Goal: Task Accomplishment & Management: Manage account settings

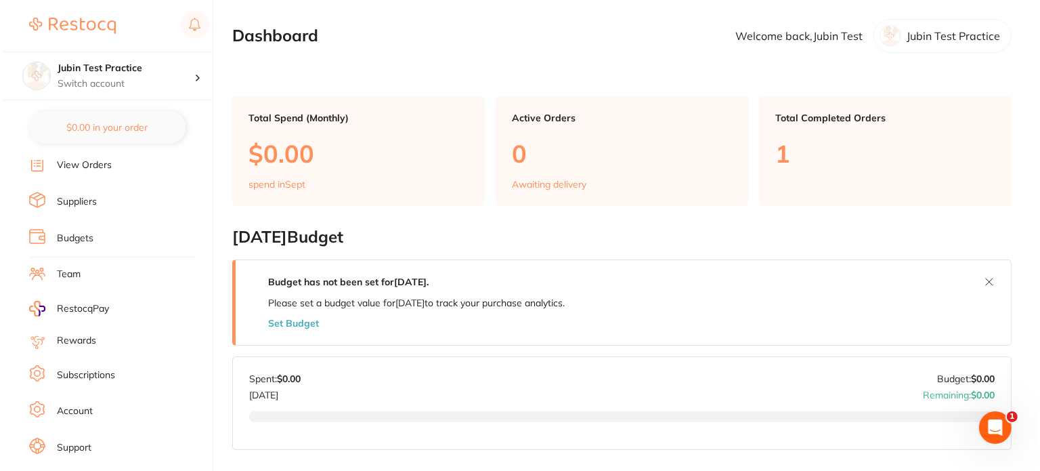
scroll to position [160, 0]
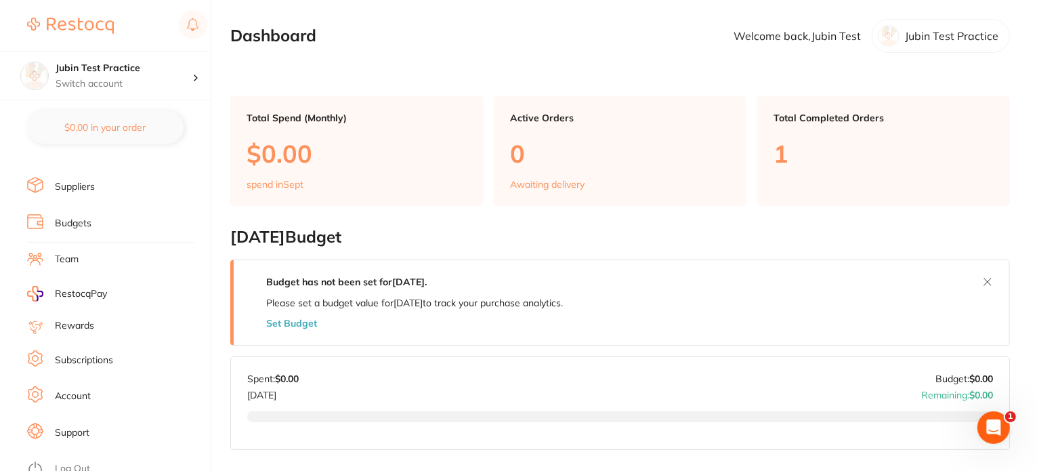
click at [87, 255] on li "Team" at bounding box center [118, 259] width 183 height 20
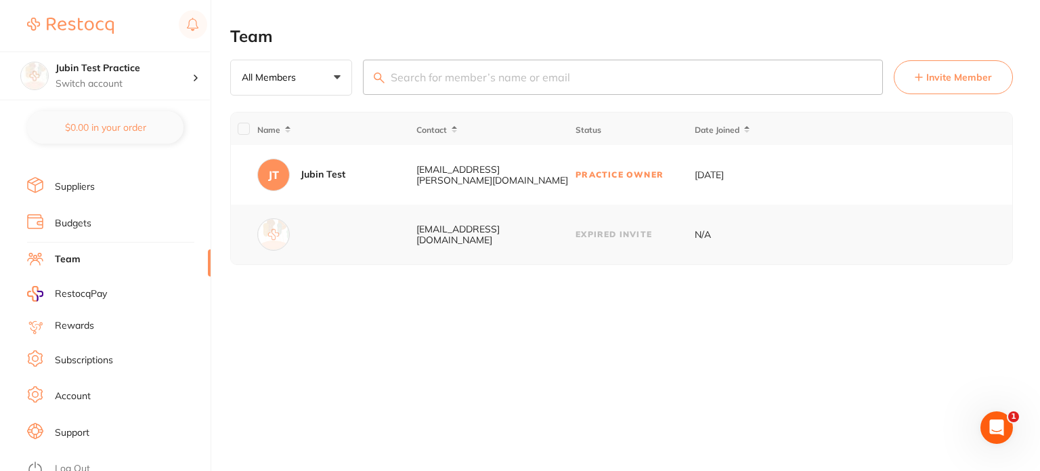
click at [89, 320] on link "Rewards" at bounding box center [74, 326] width 39 height 14
click at [97, 354] on link "Subscriptions" at bounding box center [84, 360] width 58 height 14
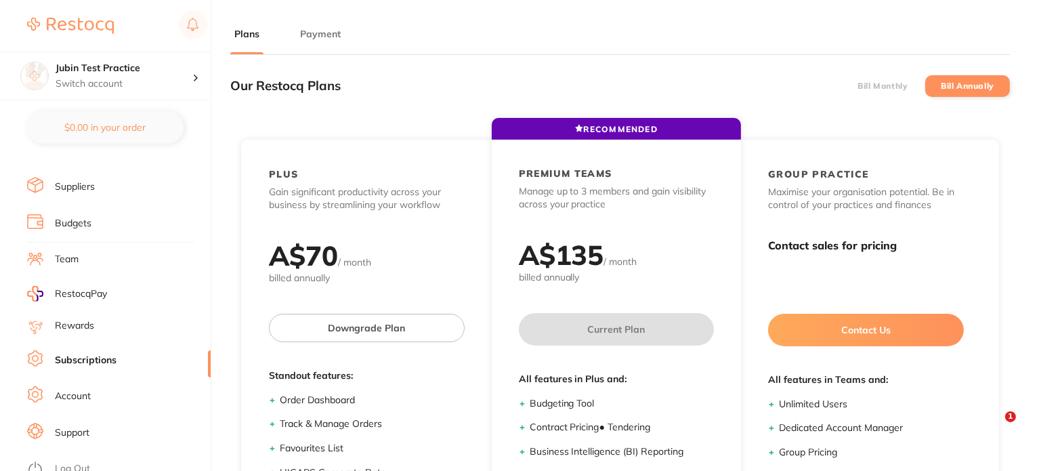
click at [89, 389] on link "Account" at bounding box center [73, 396] width 36 height 14
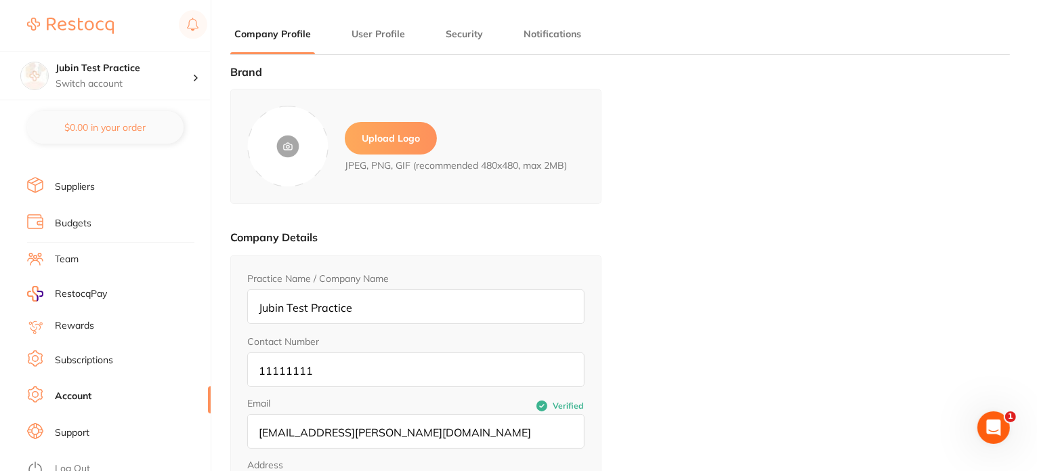
type input "Jubin"
type input "Test"
type input "[EMAIL_ADDRESS][PERSON_NAME][DOMAIN_NAME]"
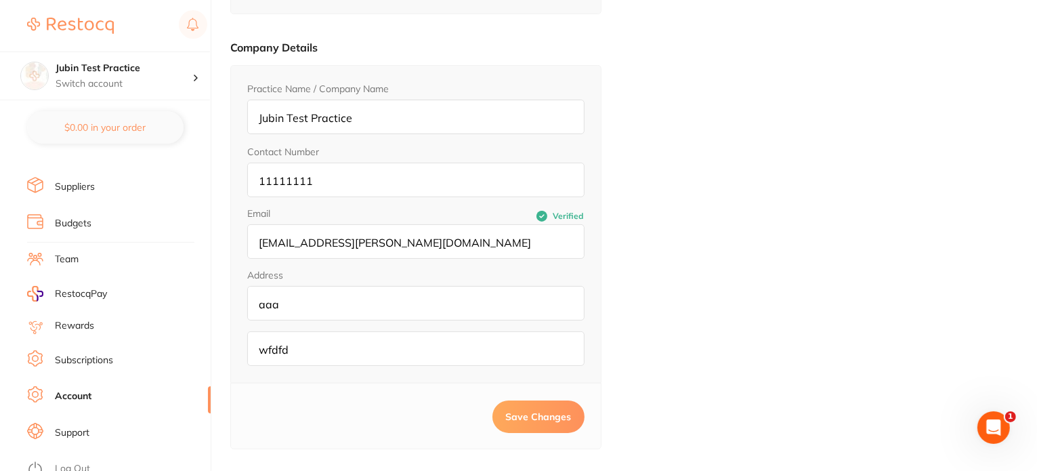
scroll to position [192, 0]
click at [70, 426] on link "Support" at bounding box center [72, 433] width 35 height 14
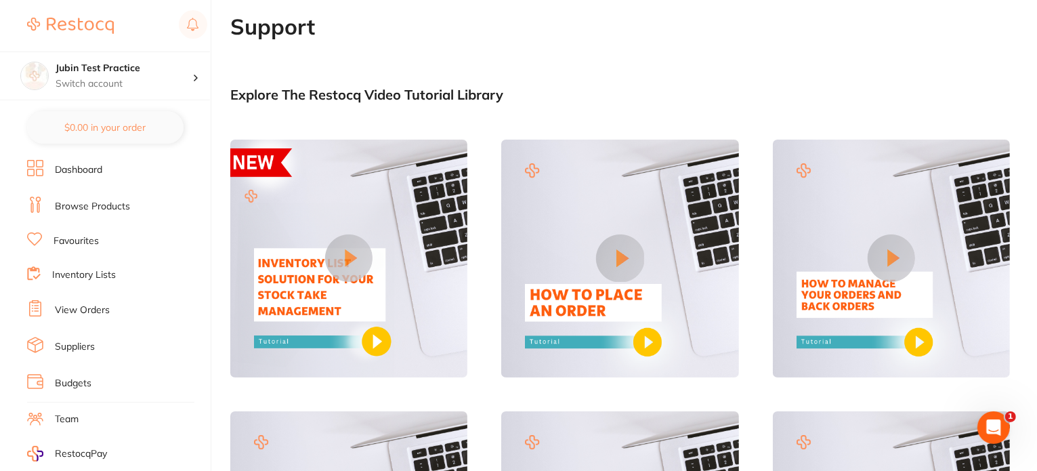
click at [95, 171] on link "Dashboard" at bounding box center [78, 170] width 47 height 14
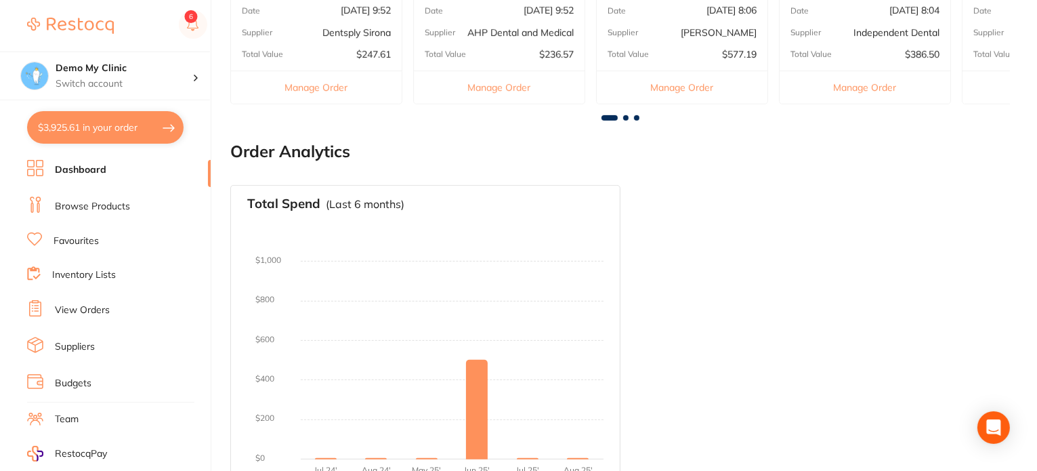
scroll to position [531, 0]
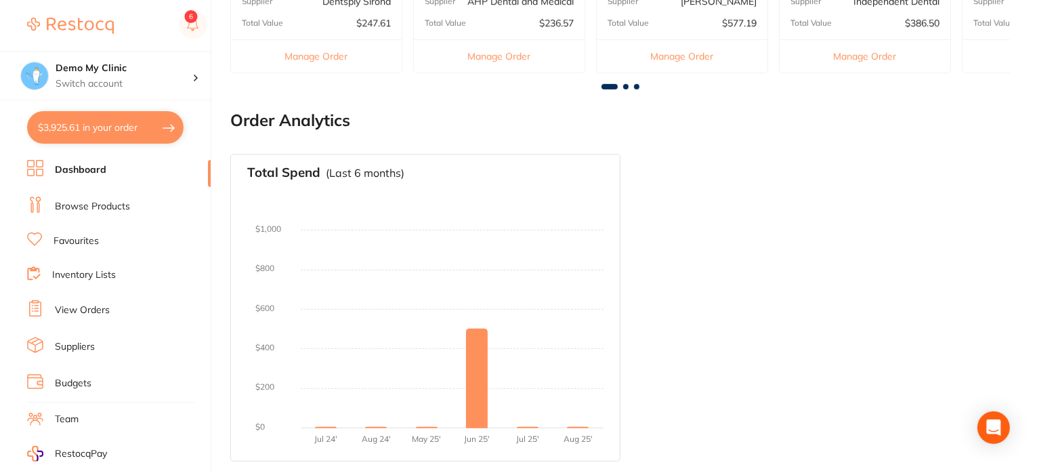
click at [134, 135] on button "$3,925.61 in your order" at bounding box center [105, 127] width 156 height 32
checkbox input "true"
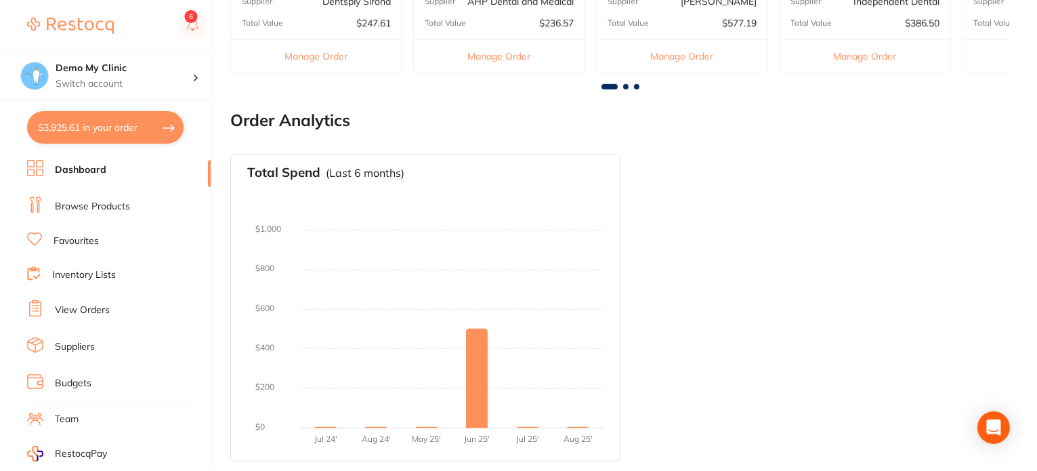
checkbox input "true"
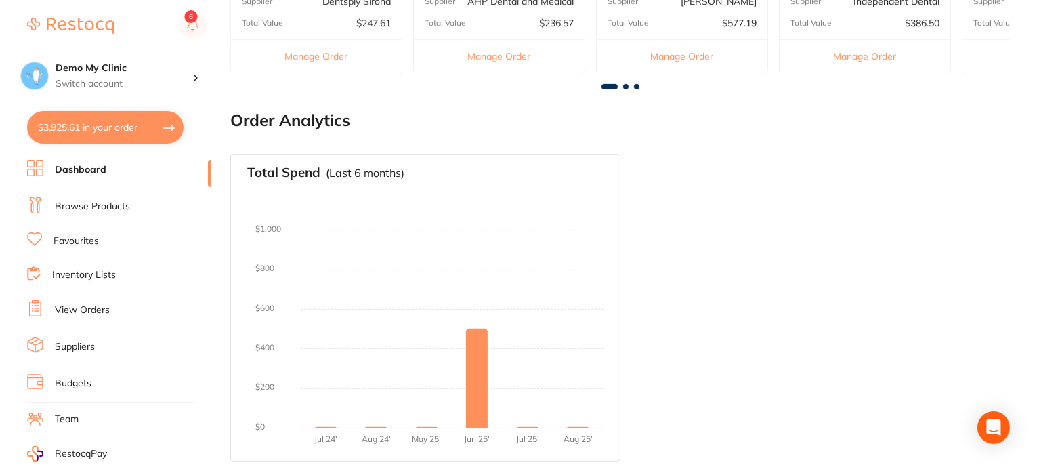
checkbox input "true"
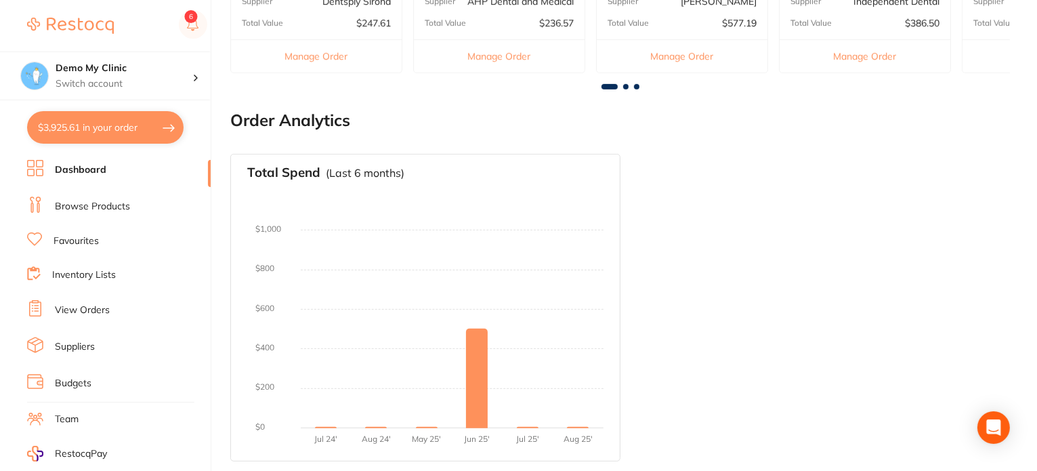
checkbox input "true"
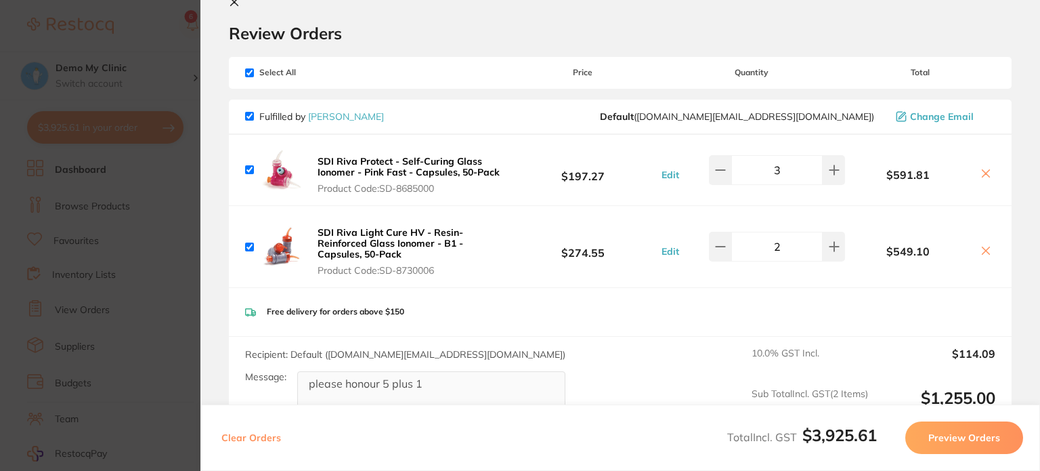
scroll to position [0, 0]
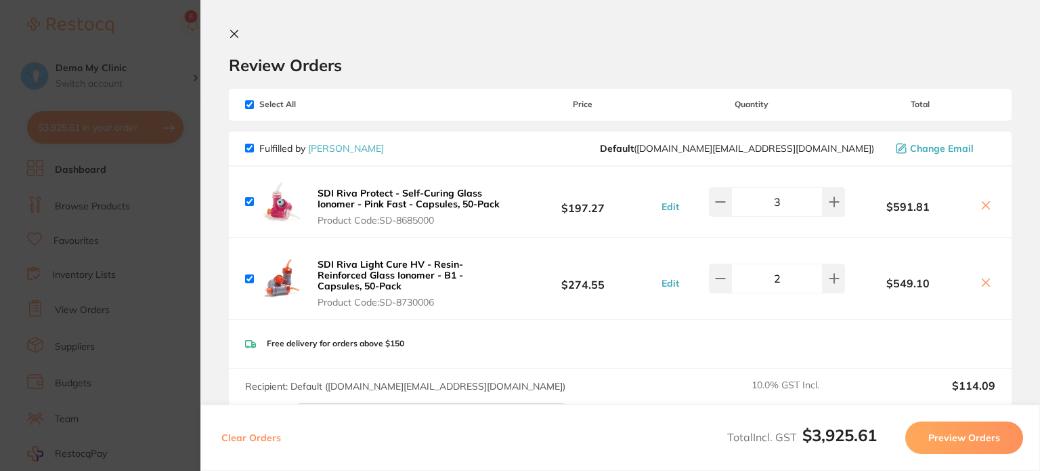
click at [238, 34] on icon at bounding box center [234, 33] width 11 height 11
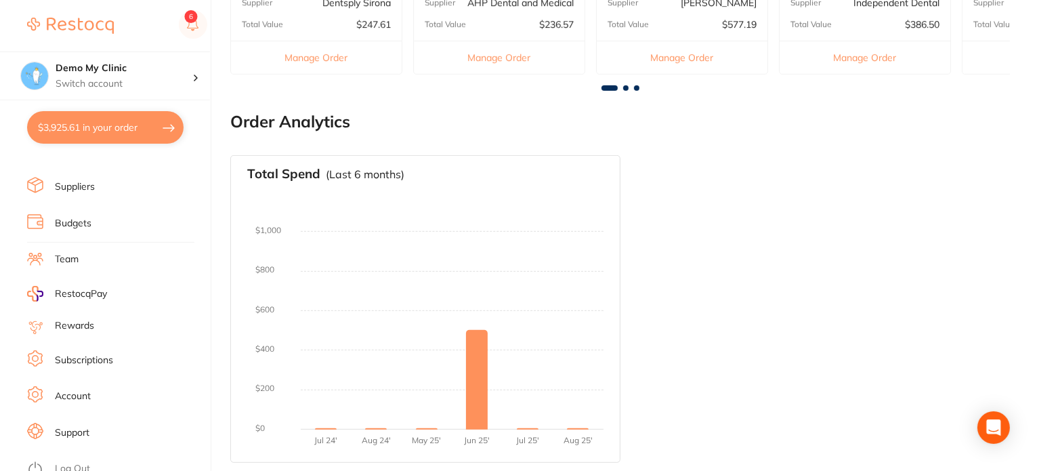
scroll to position [531, 0]
click at [100, 354] on link "Subscriptions" at bounding box center [84, 360] width 58 height 14
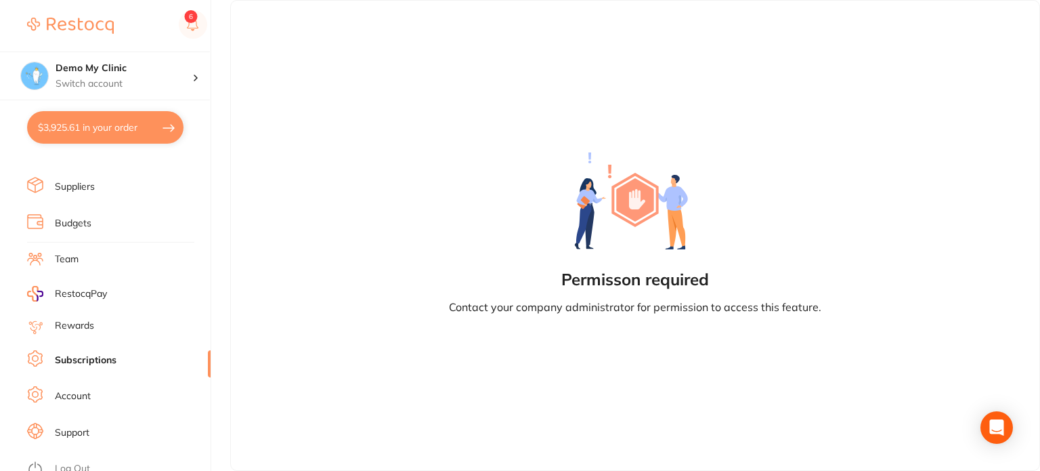
click at [103, 386] on li "Account" at bounding box center [118, 396] width 183 height 20
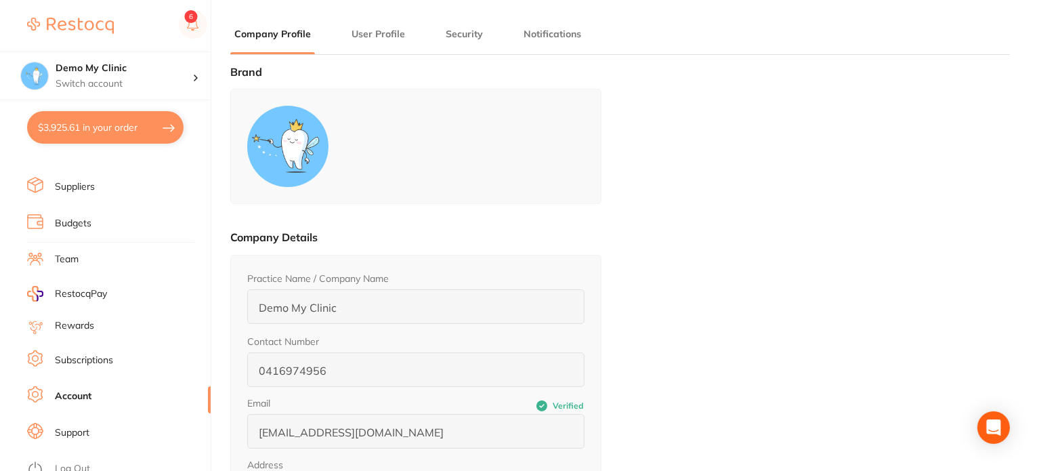
type input "Rebecca"
type input "Stefan"
type input "0406100523"
type input "rebecca@restocq.com"
click at [103, 354] on link "Subscriptions" at bounding box center [84, 360] width 58 height 14
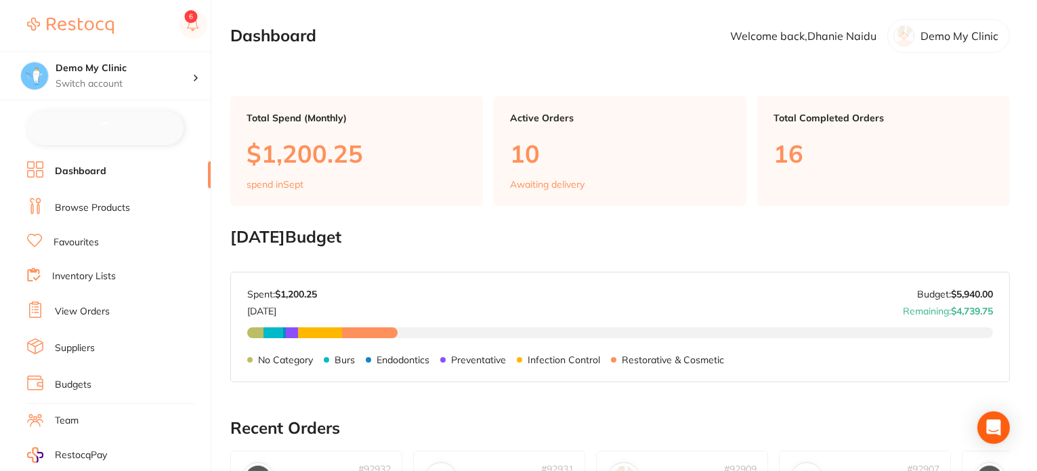
checkbox input "false"
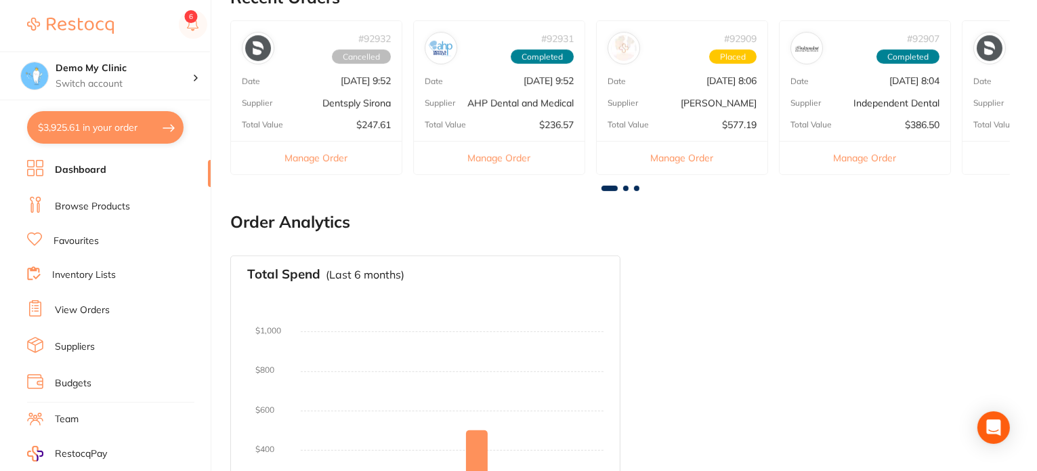
scroll to position [396, 0]
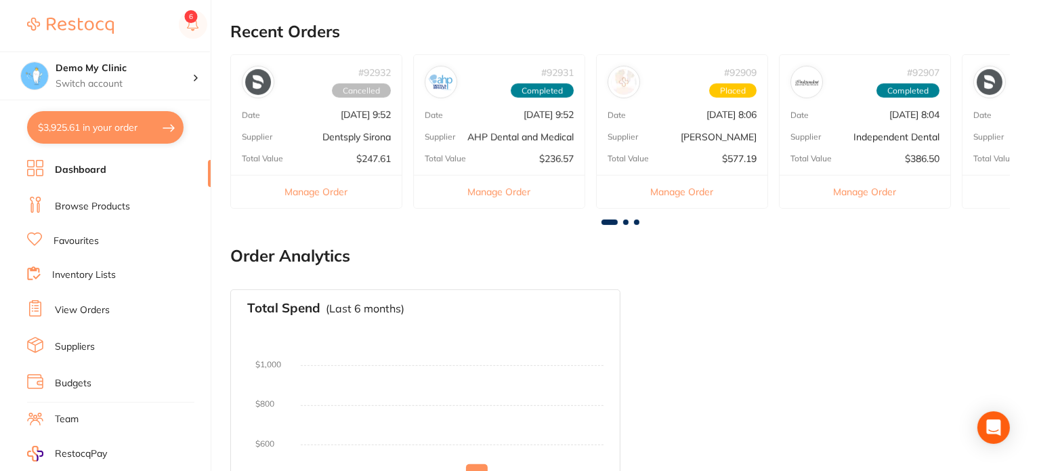
click at [79, 340] on link "Suppliers" at bounding box center [75, 347] width 40 height 14
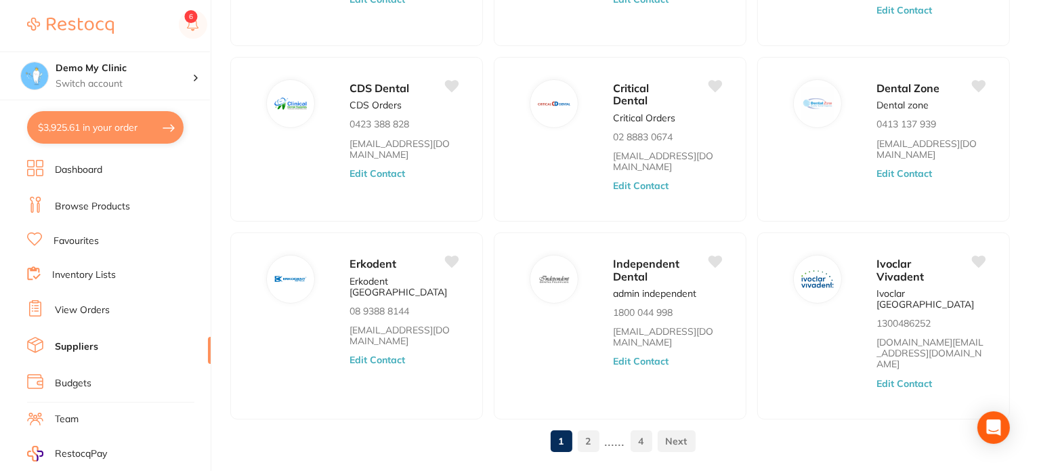
scroll to position [515, 0]
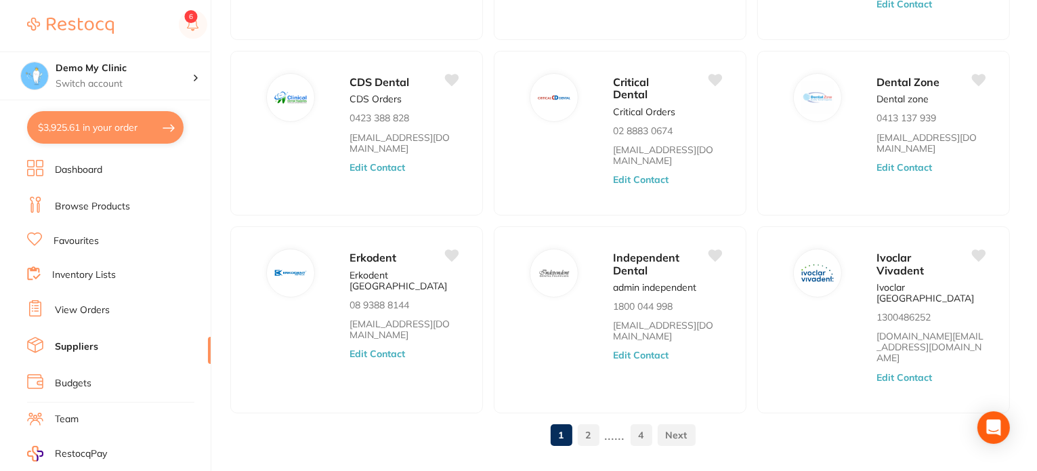
click at [642, 421] on link "4" at bounding box center [641, 434] width 22 height 27
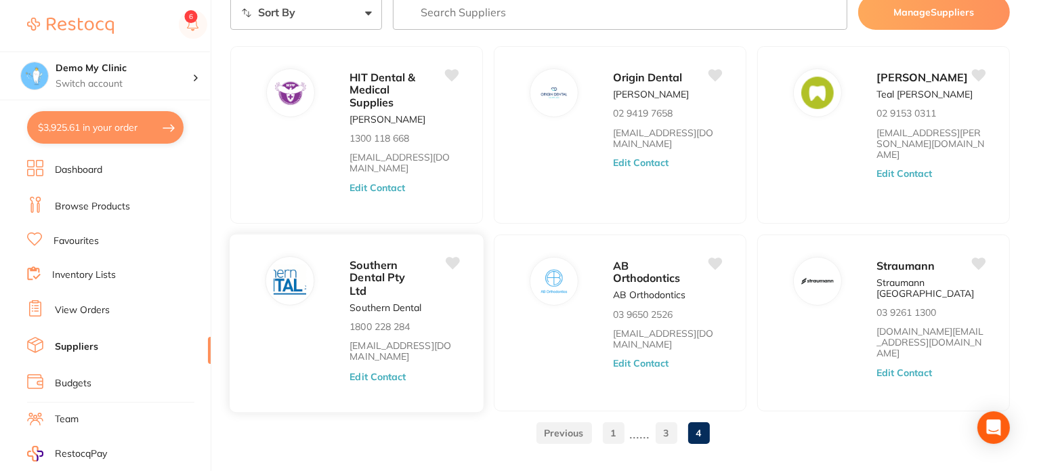
scroll to position [100, 0]
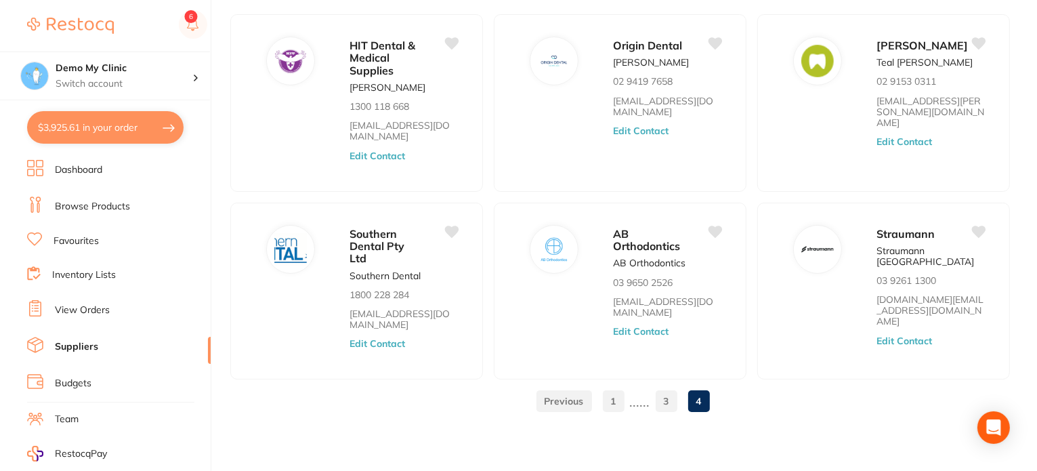
click at [663, 403] on link "3" at bounding box center [666, 400] width 22 height 27
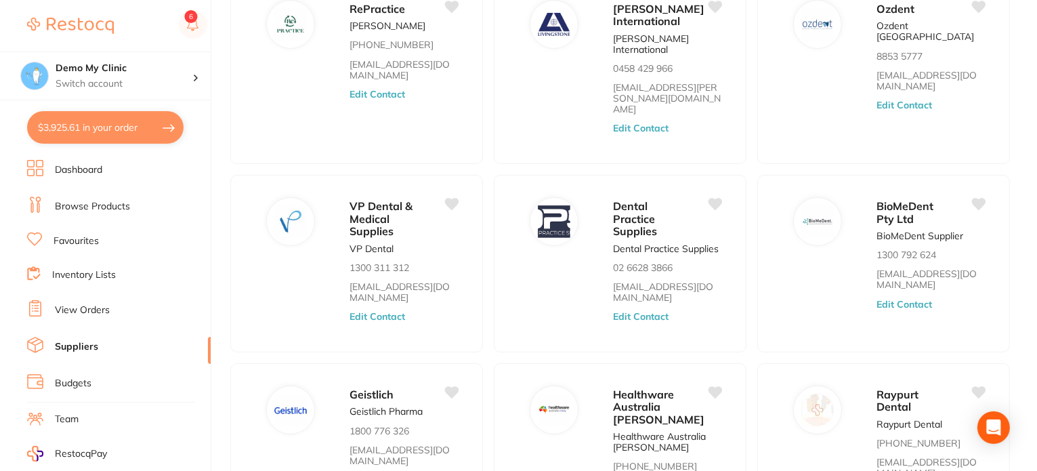
scroll to position [135, 0]
click at [79, 310] on link "View Orders" at bounding box center [82, 310] width 55 height 14
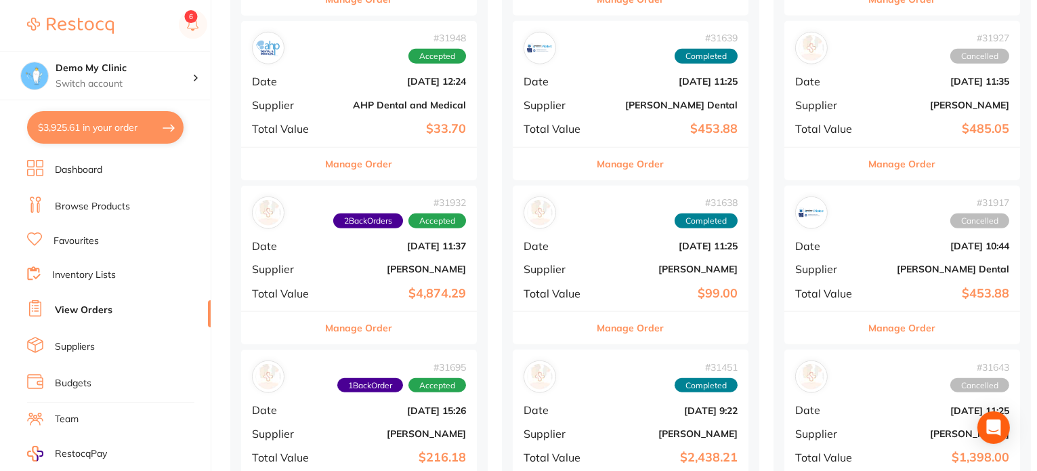
scroll to position [1354, 0]
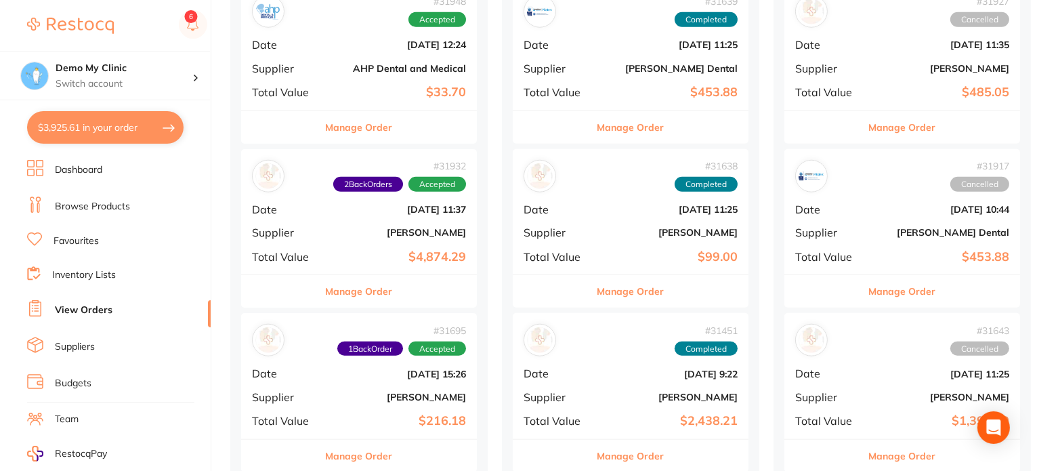
click at [343, 251] on b "$4,874.29" at bounding box center [397, 257] width 135 height 14
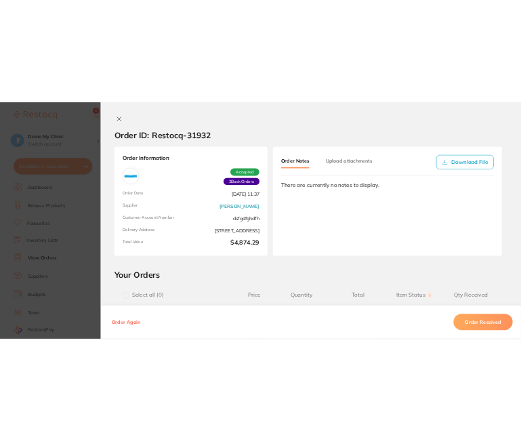
scroll to position [1286, 0]
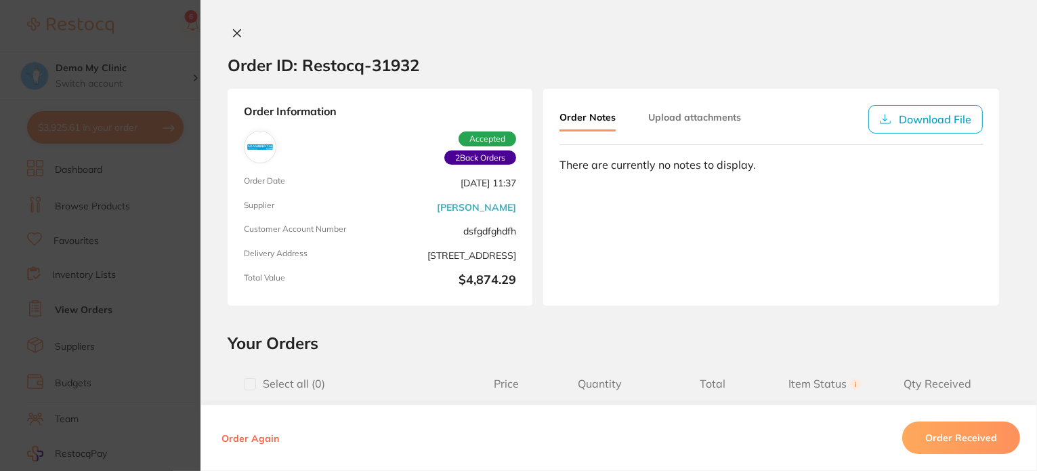
click at [239, 33] on button at bounding box center [236, 34] width 19 height 14
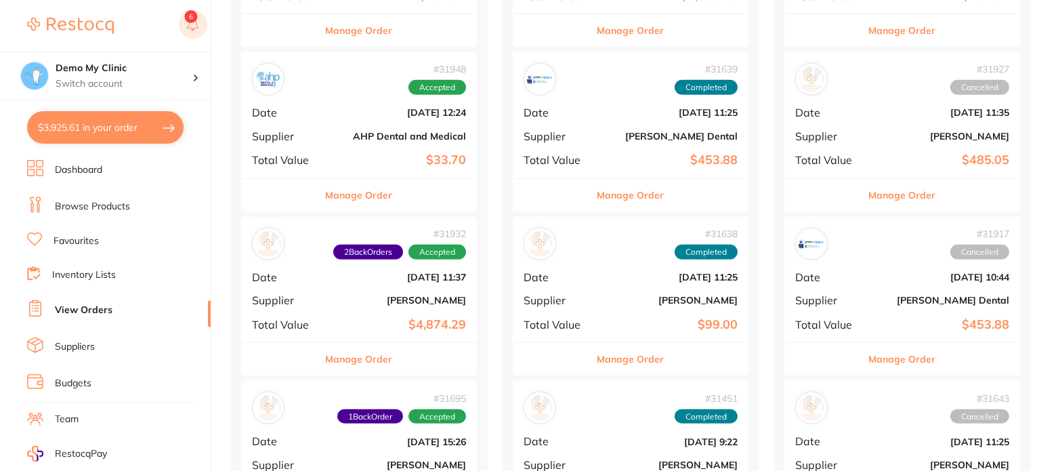
click at [198, 22] on rect at bounding box center [193, 24] width 28 height 28
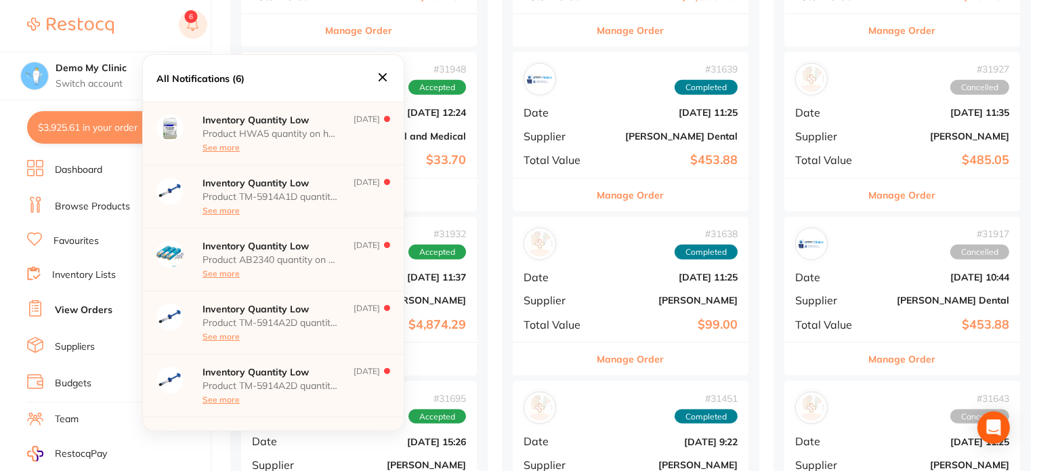
click at [202, 21] on rect at bounding box center [193, 24] width 28 height 28
